Goal: Task Accomplishment & Management: Manage account settings

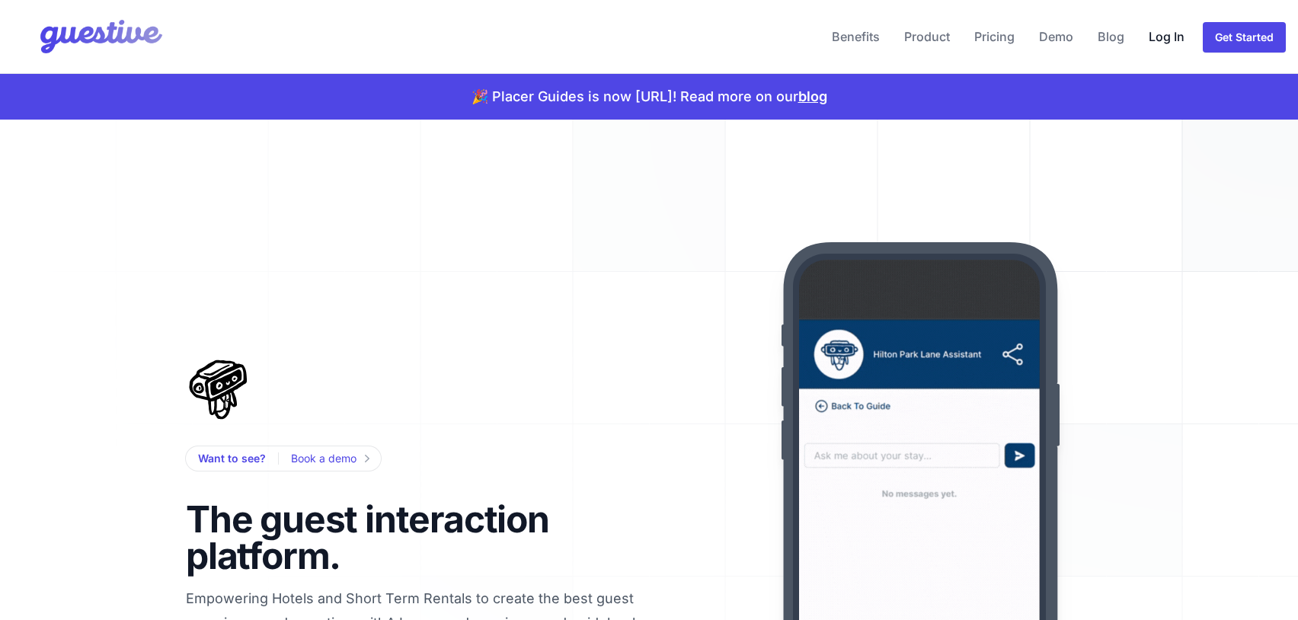
click at [1168, 32] on link "Log In" at bounding box center [1167, 36] width 48 height 37
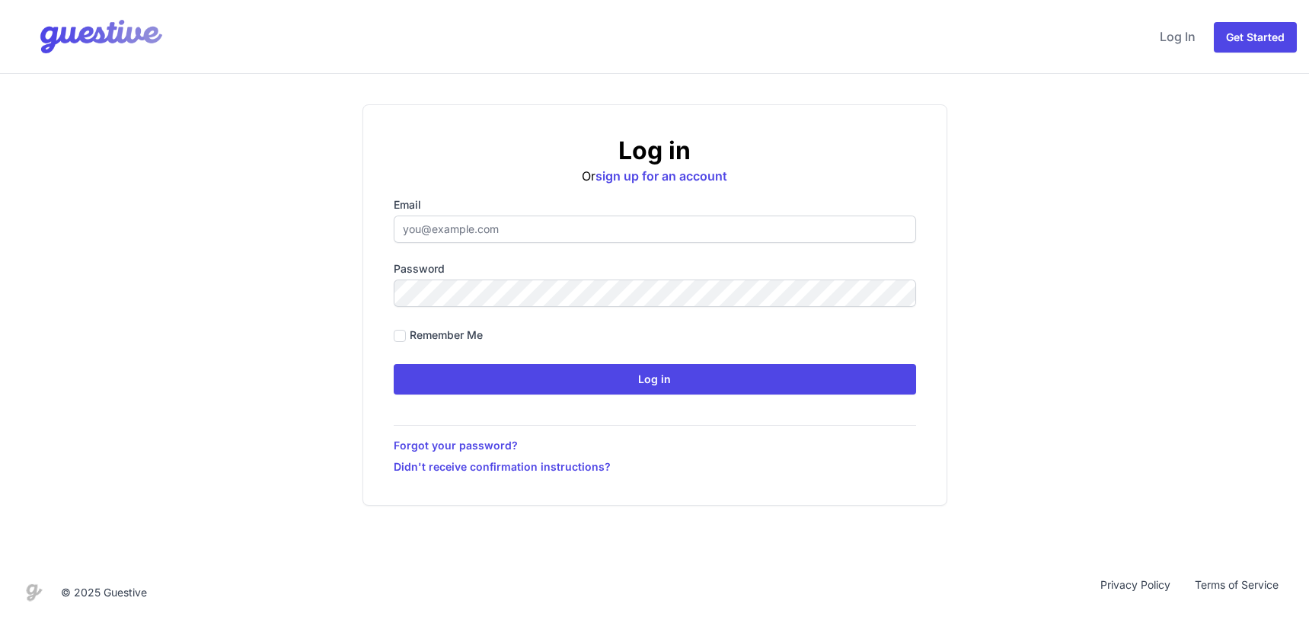
click at [462, 232] on input "Email" at bounding box center [655, 229] width 523 height 27
type input "[PERSON_NAME][EMAIL_ADDRESS][DOMAIN_NAME]"
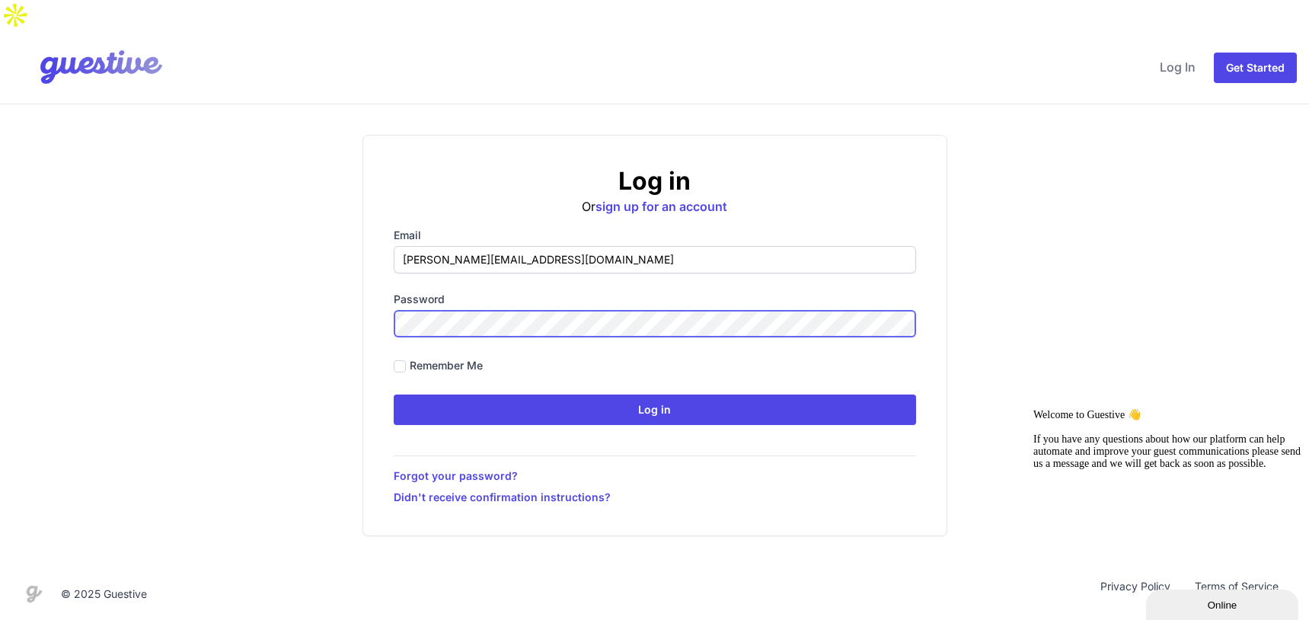
click at [394, 395] on input "Log in" at bounding box center [655, 410] width 523 height 30
